Goal: Task Accomplishment & Management: Use online tool/utility

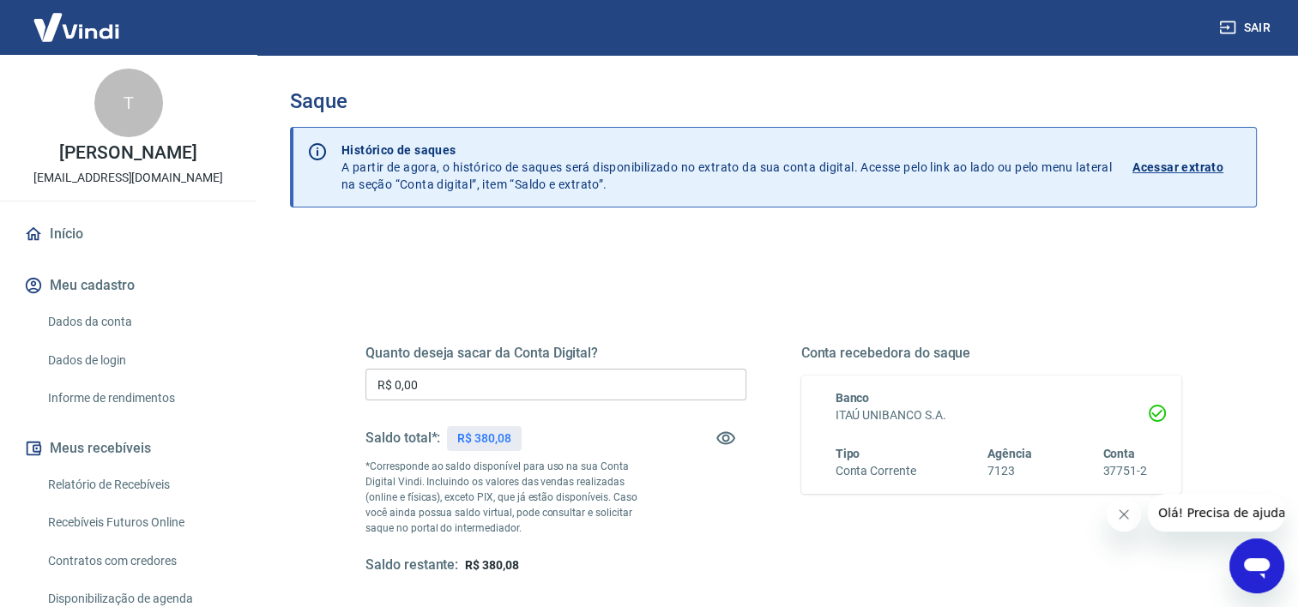
click at [570, 383] on input "R$ 0,00" at bounding box center [555, 385] width 381 height 32
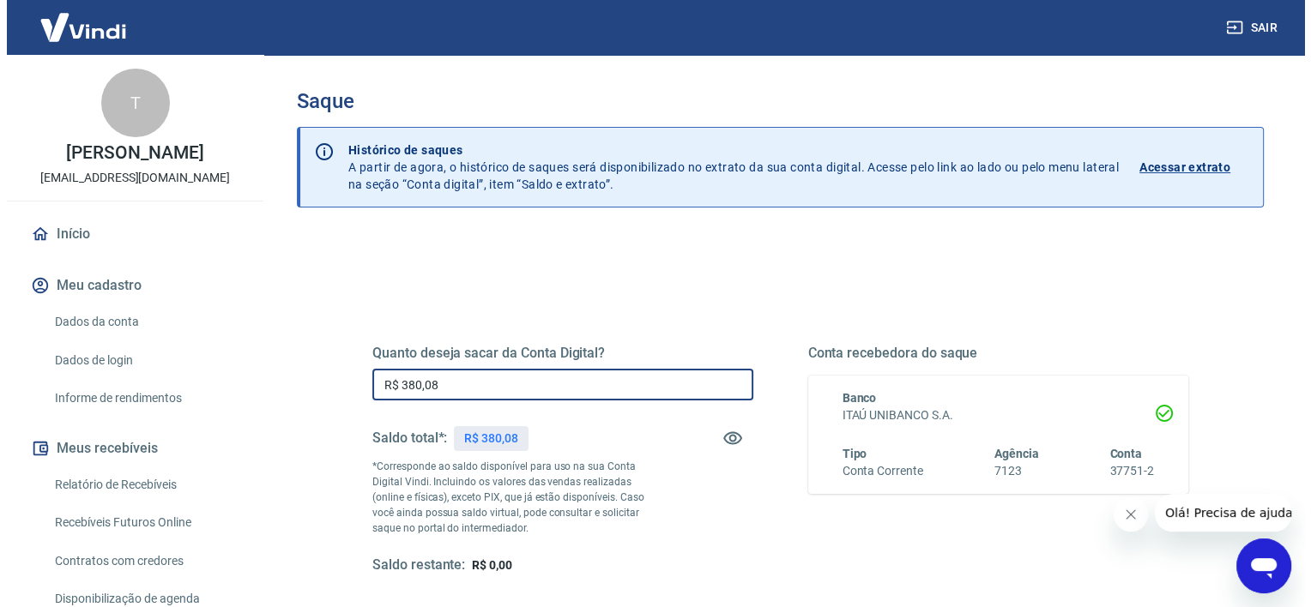
scroll to position [172, 0]
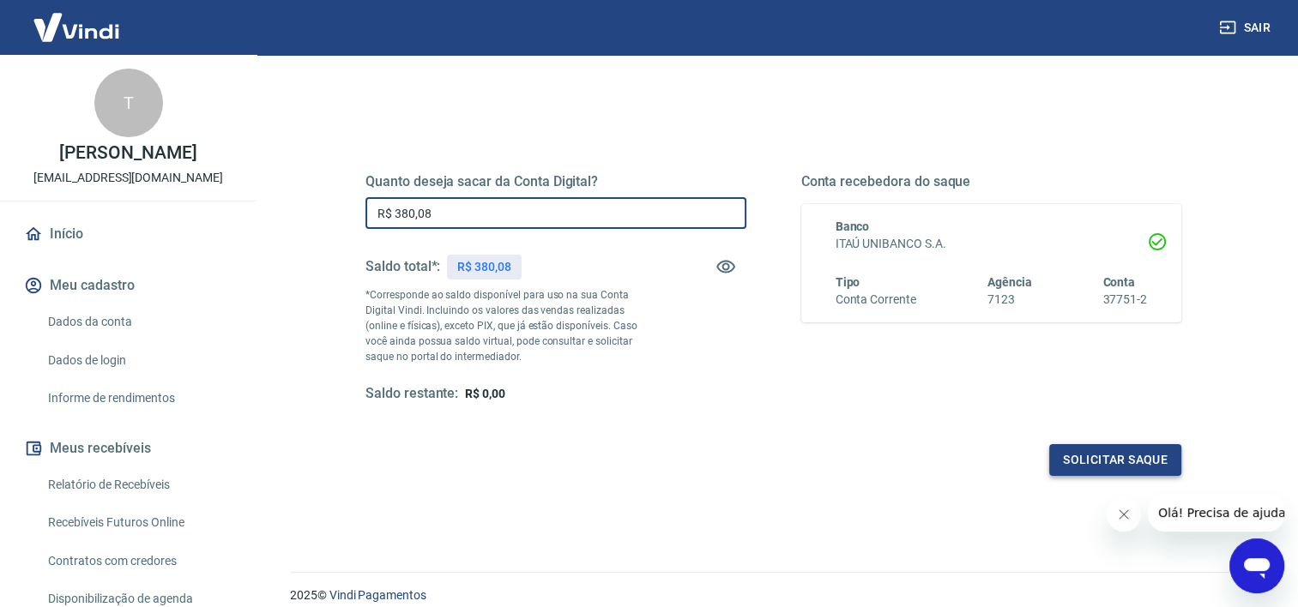
type input "R$ 380,08"
click at [1098, 463] on button "Solicitar saque" at bounding box center [1115, 460] width 132 height 32
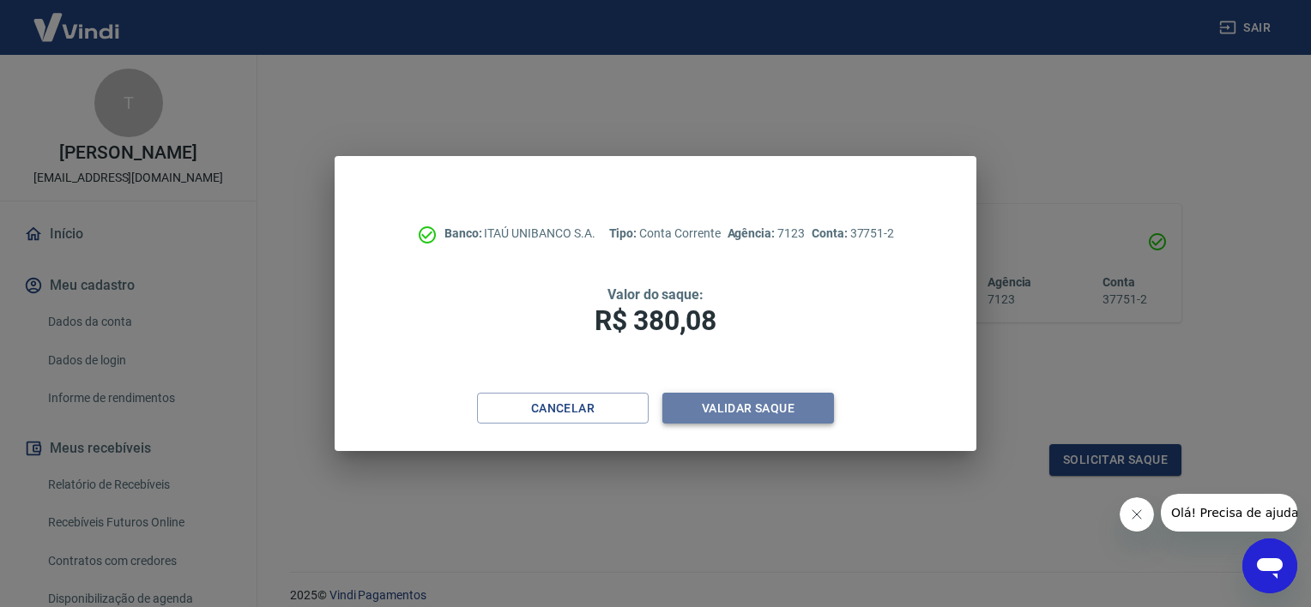
click at [733, 415] on button "Validar saque" at bounding box center [748, 409] width 172 height 32
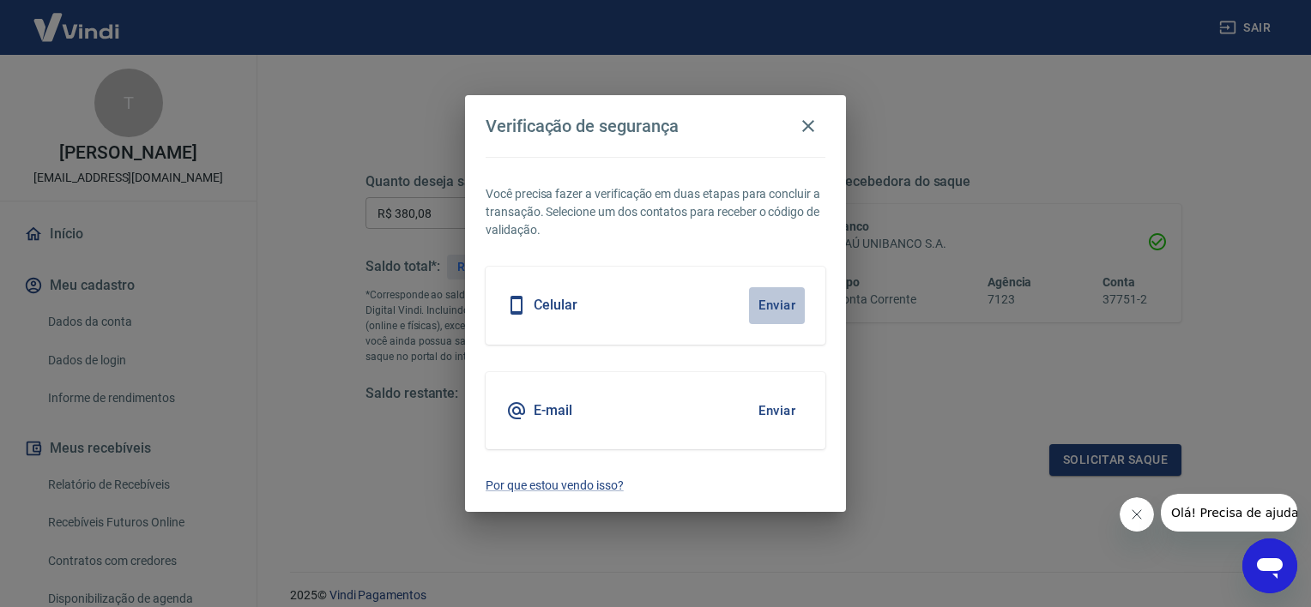
click at [769, 301] on button "Enviar" at bounding box center [777, 305] width 56 height 36
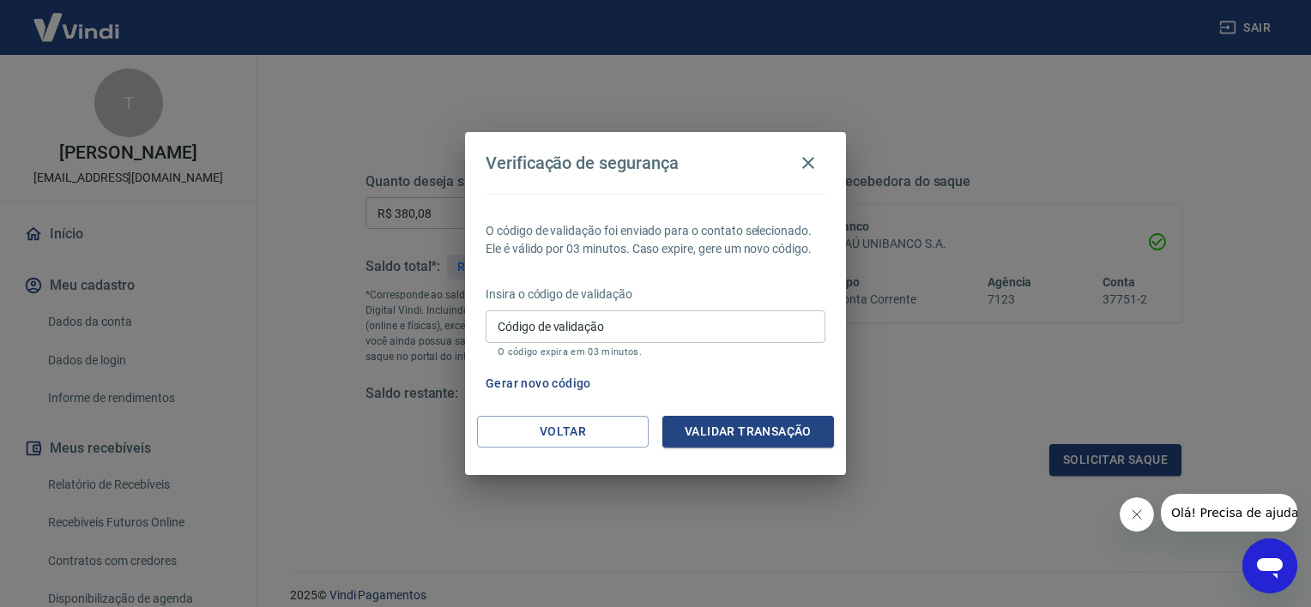
click at [631, 320] on input "Código de validação" at bounding box center [656, 327] width 340 height 32
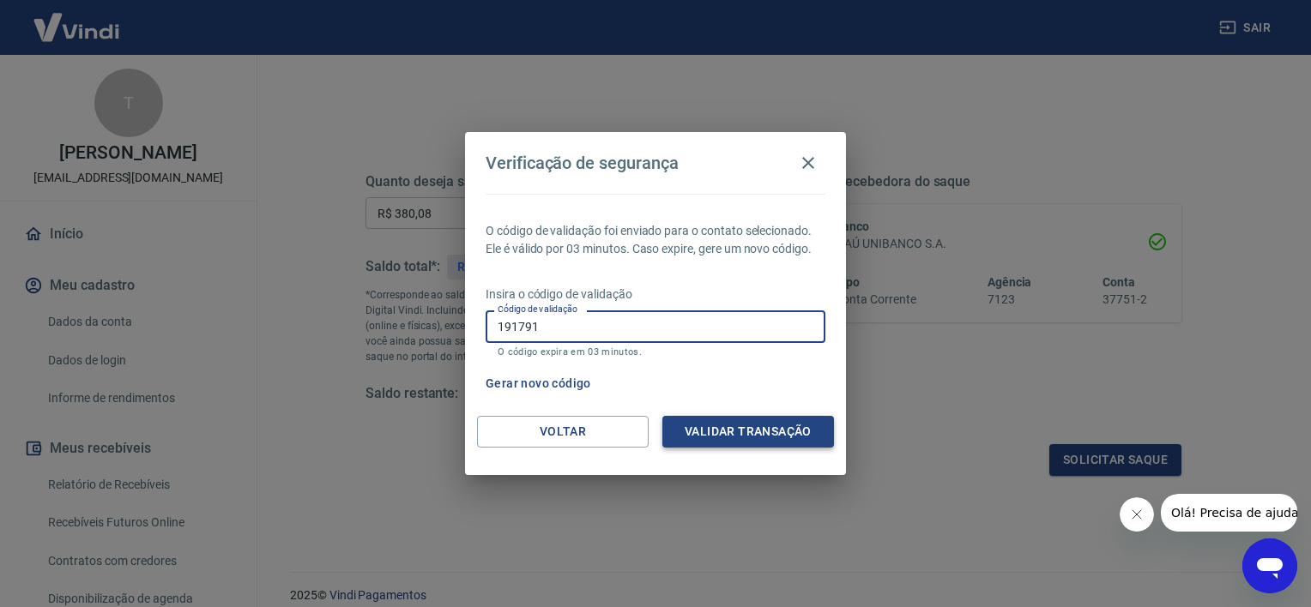
type input "191791"
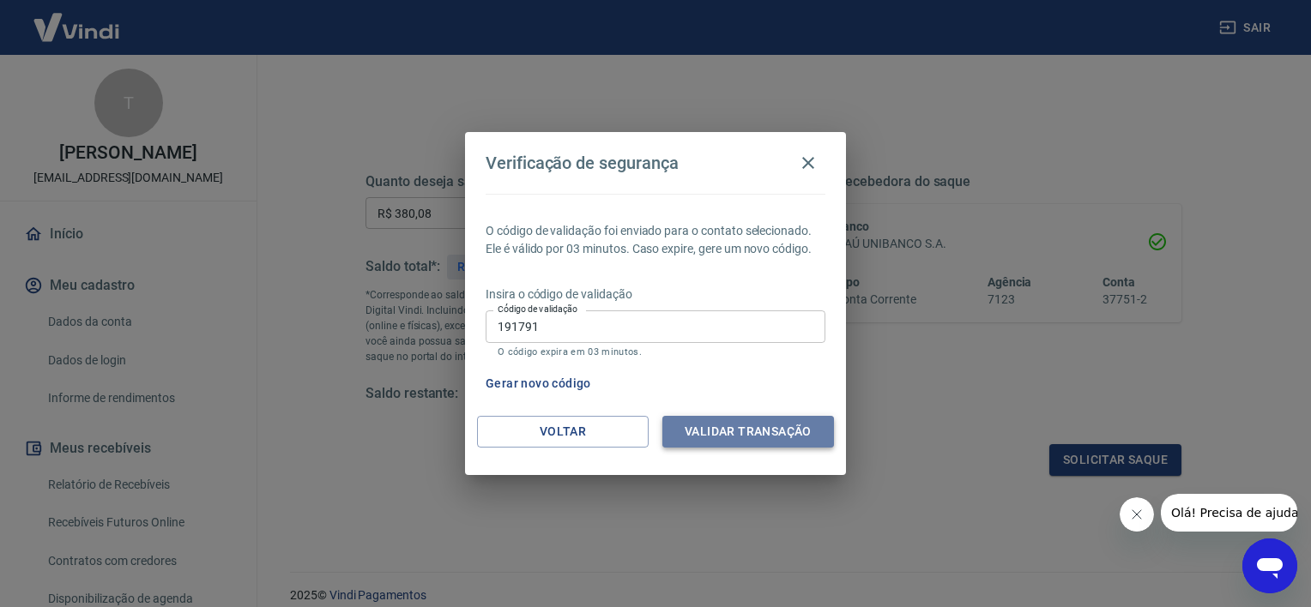
click at [705, 421] on button "Validar transação" at bounding box center [748, 432] width 172 height 32
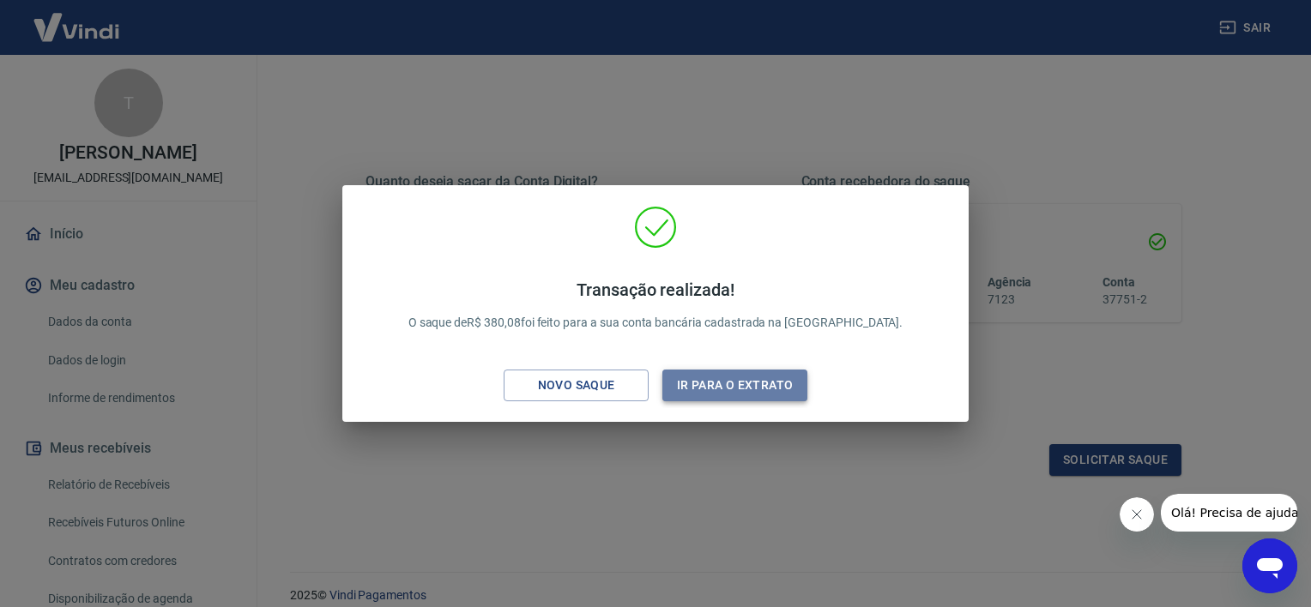
click at [767, 377] on button "Ir para o extrato" at bounding box center [734, 386] width 145 height 32
